Goal: Task Accomplishment & Management: Use online tool/utility

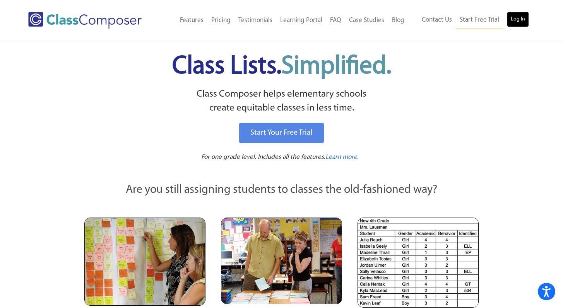
click at [524, 20] on link "Log In" at bounding box center [517, 19] width 22 height 15
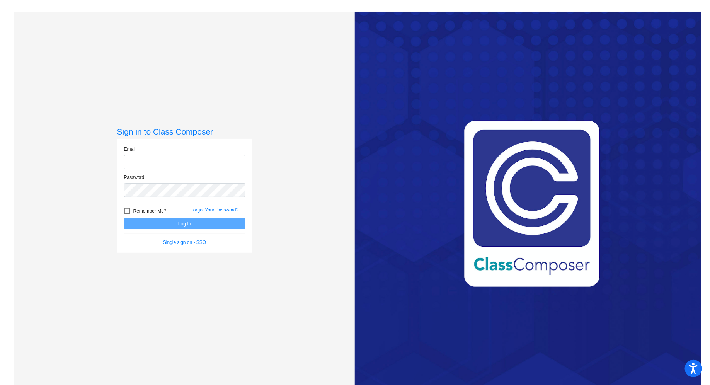
type input "[EMAIL_ADDRESS][DOMAIN_NAME]"
click at [188, 225] on button "Log In" at bounding box center [184, 223] width 121 height 11
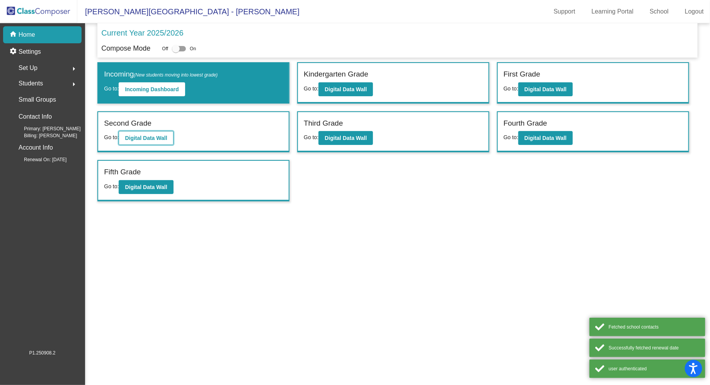
click at [144, 138] on b "Digital Data Wall" at bounding box center [146, 138] width 42 height 6
